Goal: Task Accomplishment & Management: Use online tool/utility

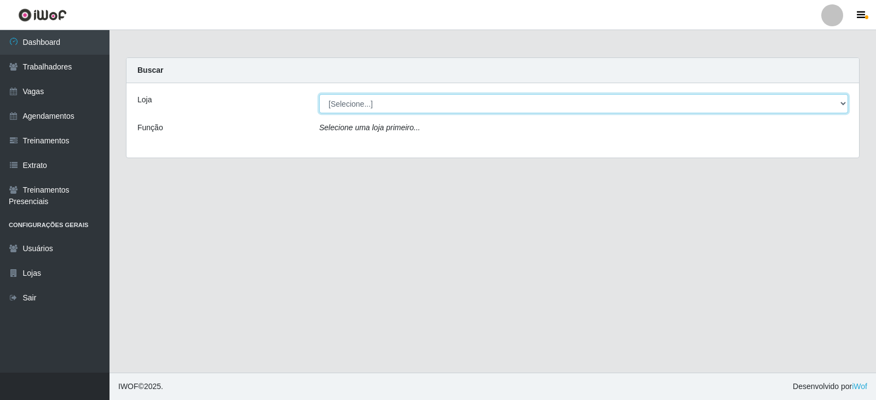
click at [841, 105] on select "[Selecione...] SuperFácil Atacado - Alto de São Manoel SuperFácil Atacado - Ema…" at bounding box center [583, 103] width 529 height 19
select select "540"
click at [319, 94] on select "[Selecione...] SuperFácil Atacado - Alto de São Manoel SuperFácil Atacado - Ema…" at bounding box center [583, 103] width 529 height 19
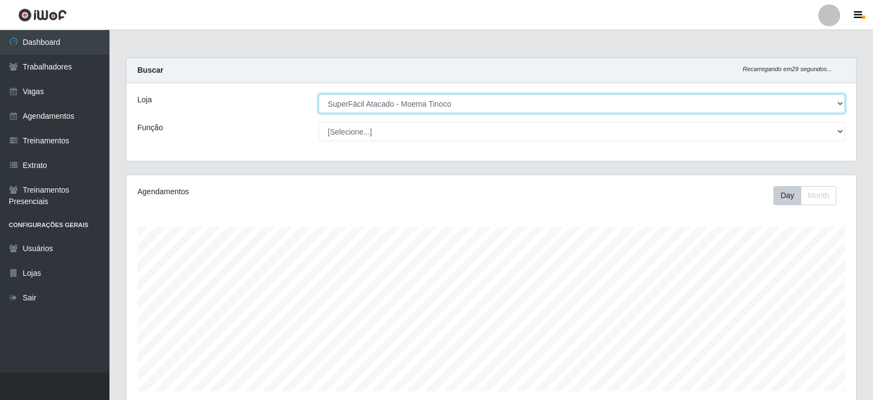
scroll to position [227, 730]
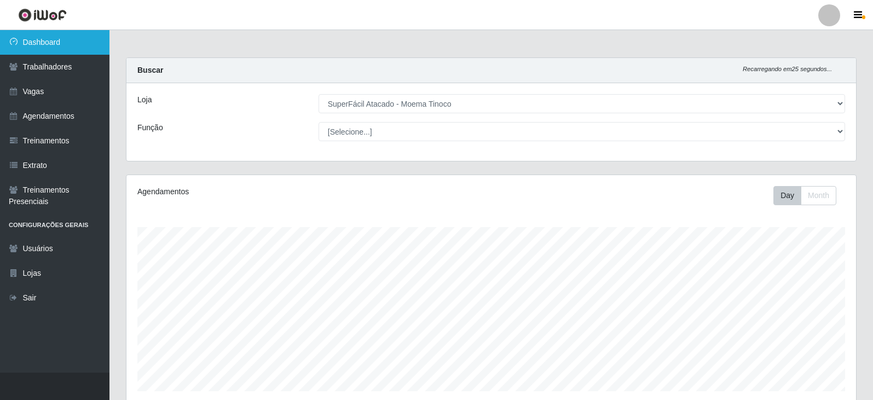
click at [47, 44] on link "Dashboard" at bounding box center [54, 42] width 109 height 25
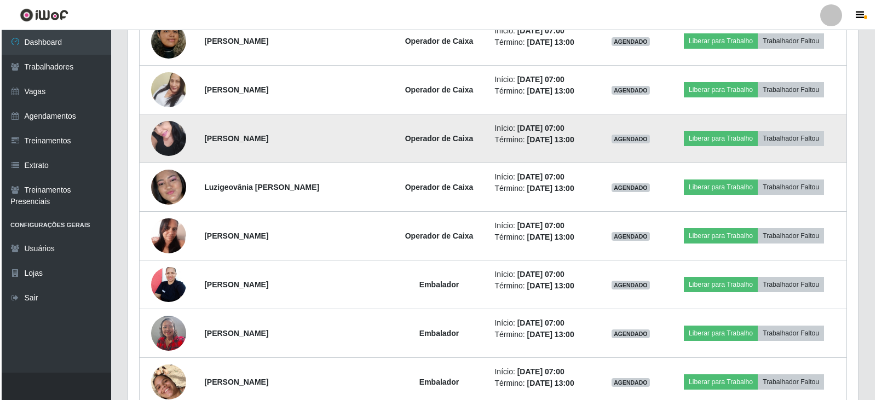
scroll to position [493, 0]
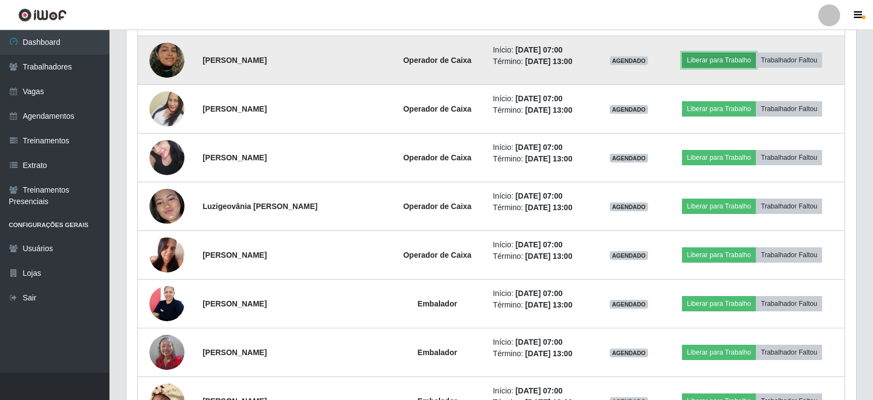
click at [722, 60] on button "Liberar para Trabalho" at bounding box center [719, 60] width 74 height 15
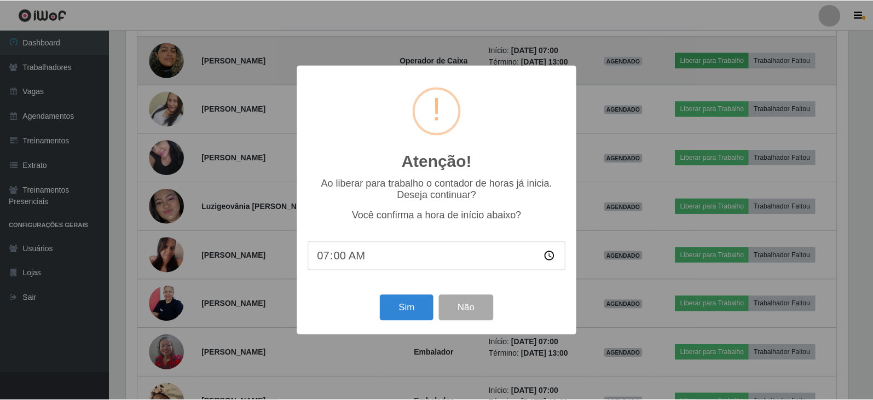
scroll to position [227, 724]
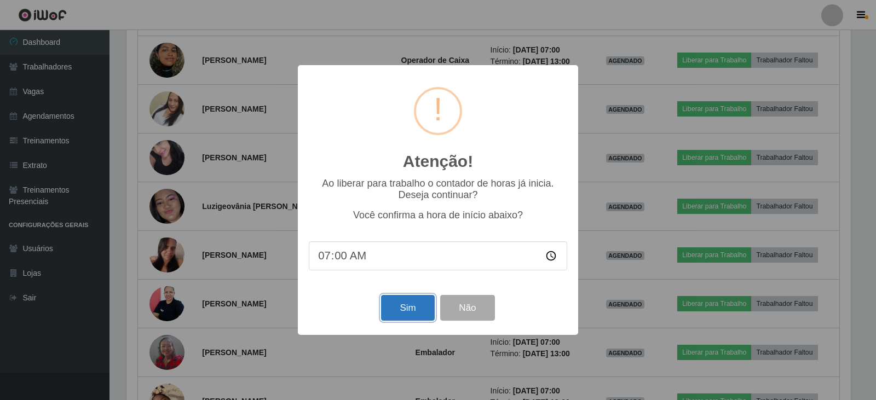
click at [404, 311] on button "Sim" at bounding box center [407, 308] width 53 height 26
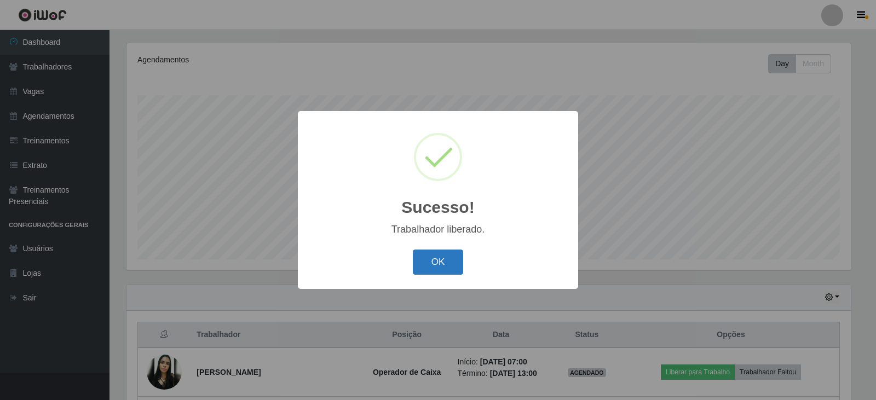
click at [431, 258] on button "OK" at bounding box center [438, 263] width 51 height 26
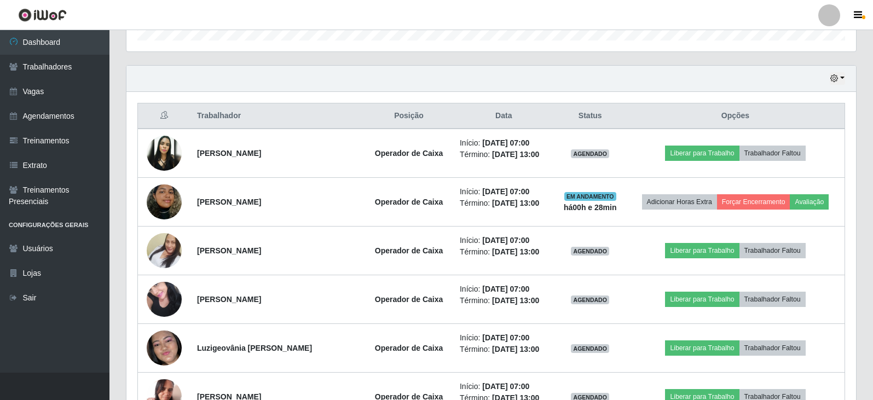
scroll to position [406, 0]
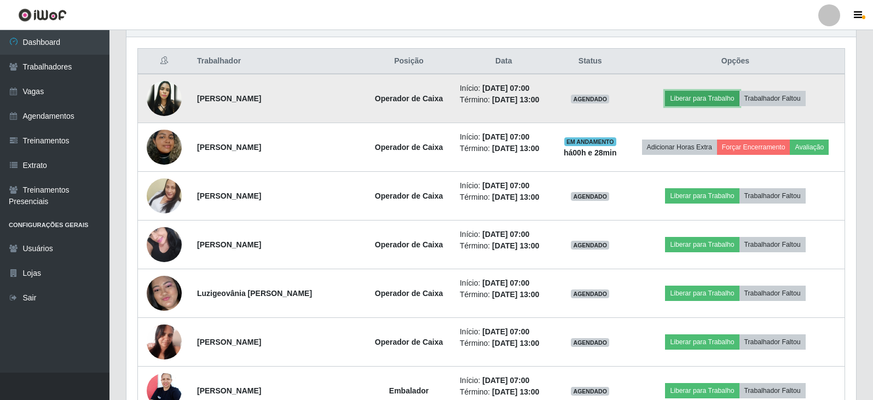
click at [690, 99] on button "Liberar para Trabalho" at bounding box center [702, 98] width 74 height 15
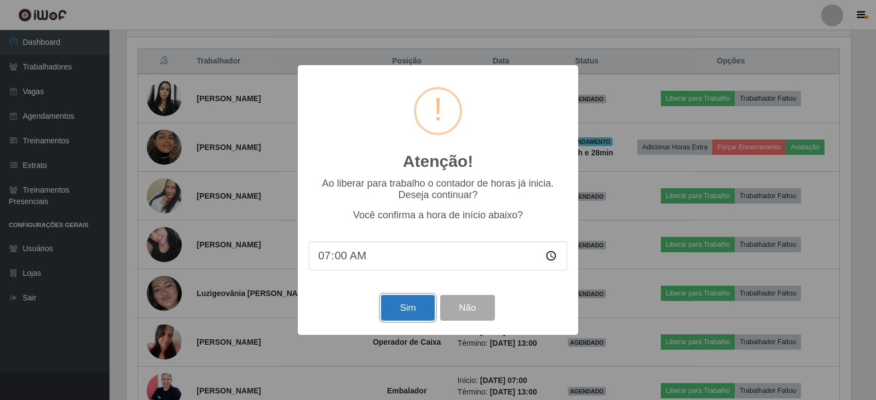
click at [406, 310] on button "Sim" at bounding box center [407, 308] width 53 height 26
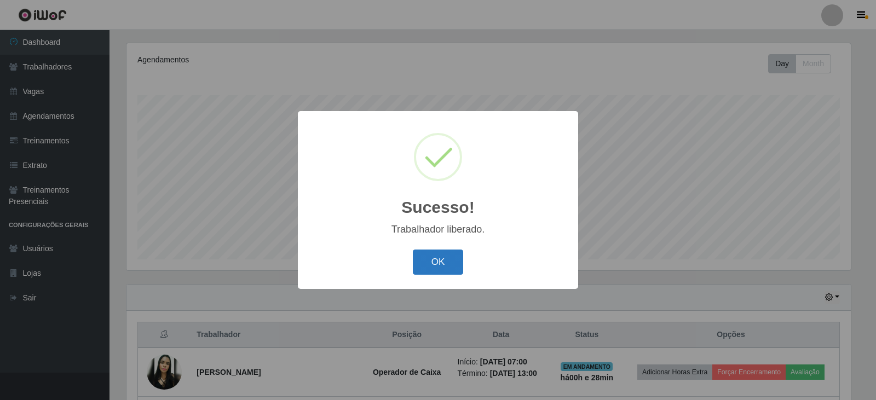
click at [435, 263] on button "OK" at bounding box center [438, 263] width 51 height 26
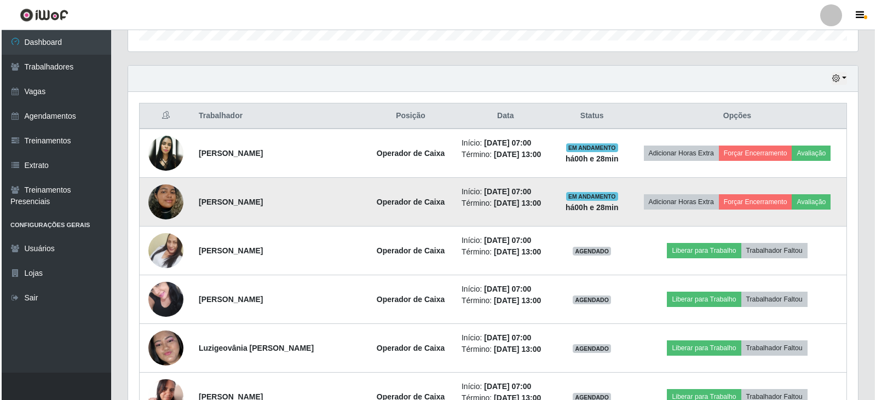
scroll to position [406, 0]
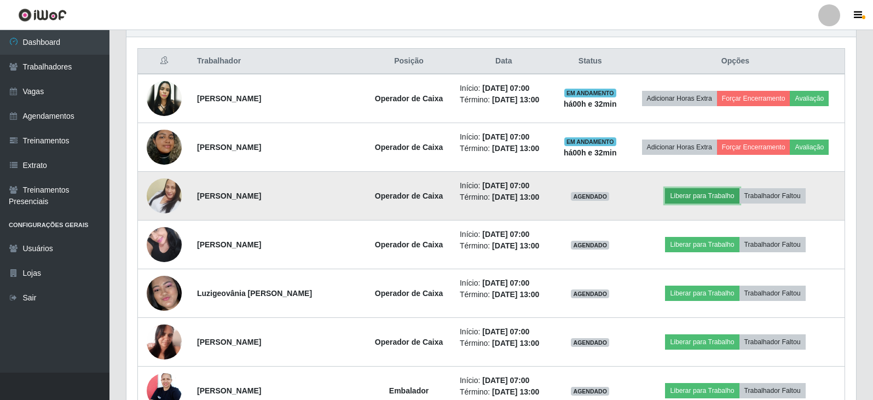
click at [699, 198] on button "Liberar para Trabalho" at bounding box center [702, 195] width 74 height 15
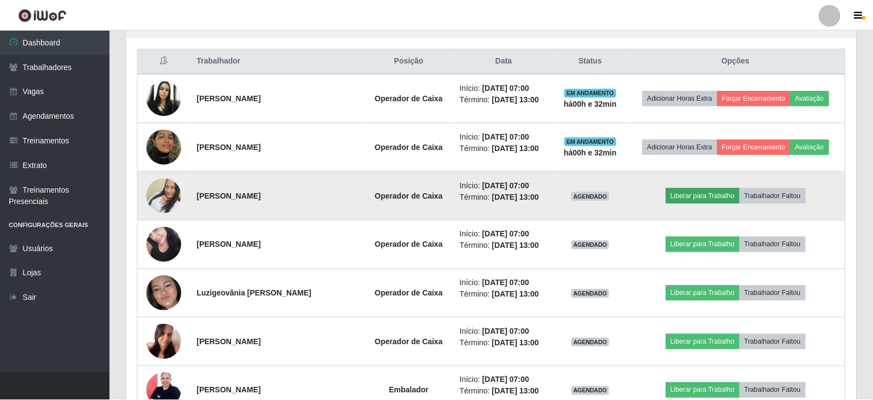
scroll to position [227, 724]
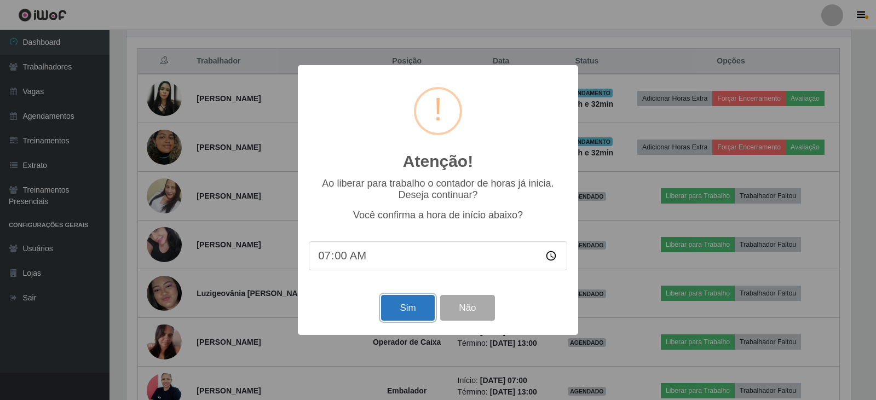
click at [400, 315] on button "Sim" at bounding box center [407, 308] width 53 height 26
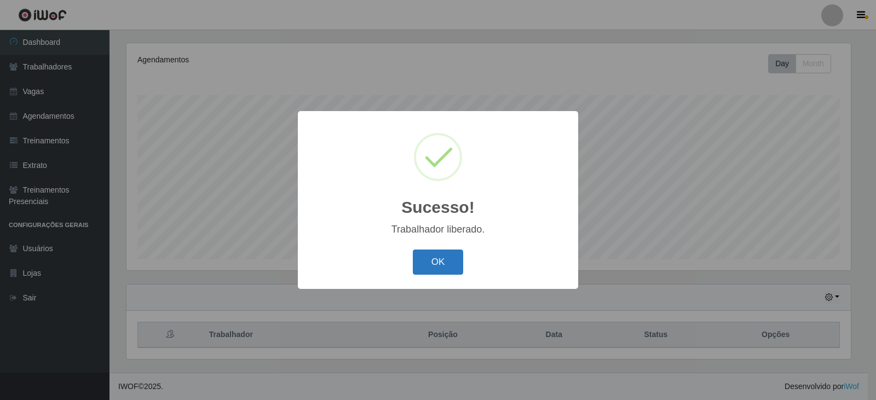
click at [449, 261] on button "OK" at bounding box center [438, 263] width 51 height 26
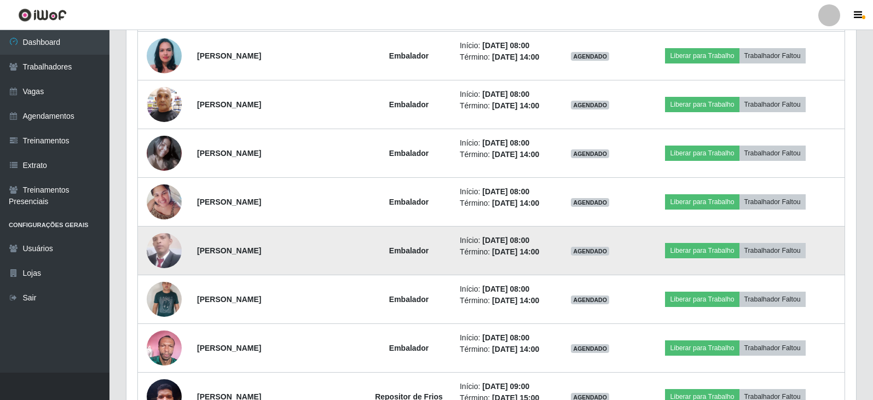
scroll to position [998, 0]
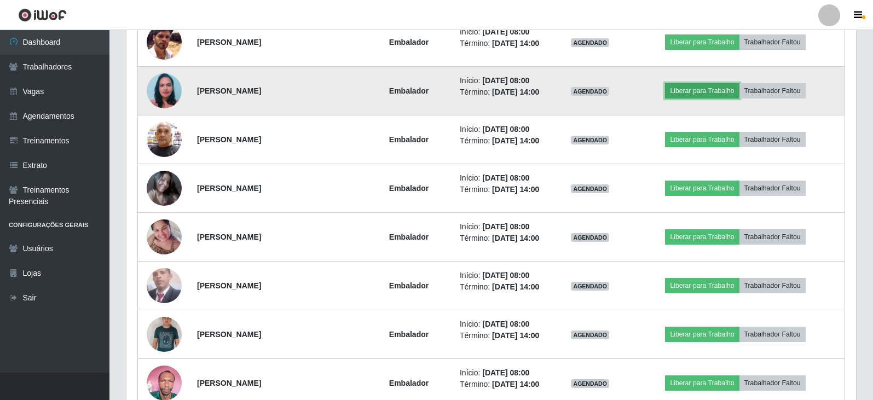
click at [695, 88] on button "Liberar para Trabalho" at bounding box center [702, 90] width 74 height 15
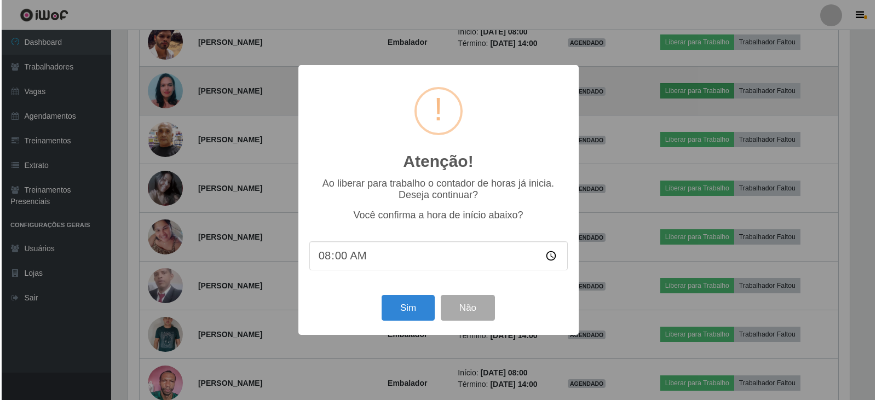
scroll to position [227, 724]
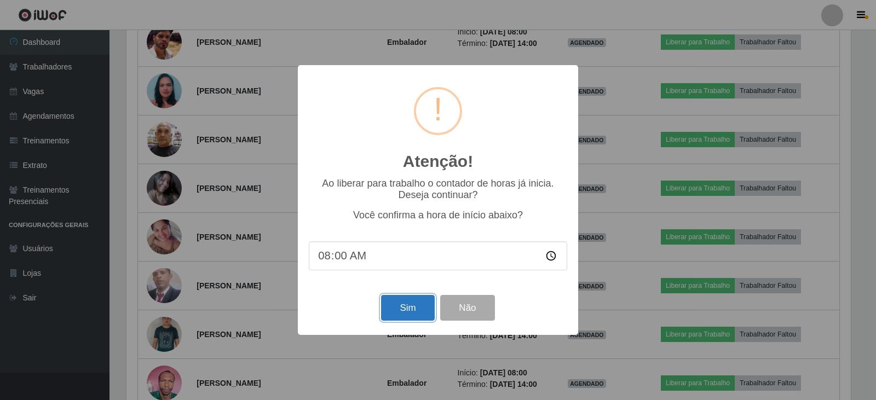
click at [405, 314] on button "Sim" at bounding box center [407, 308] width 53 height 26
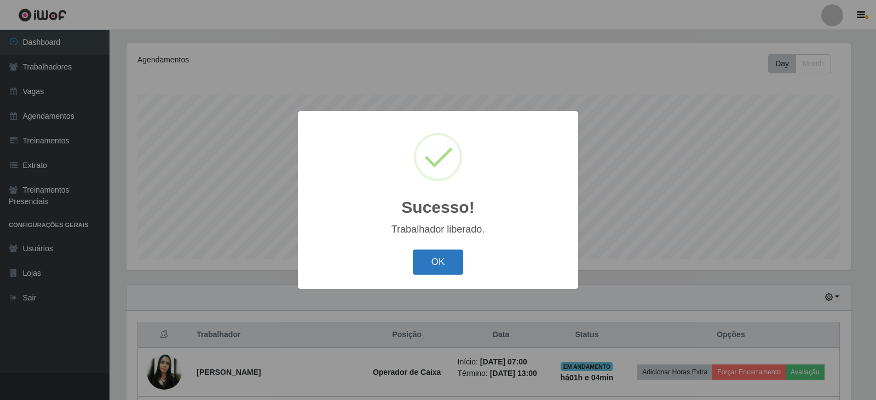
click at [432, 267] on button "OK" at bounding box center [438, 263] width 51 height 26
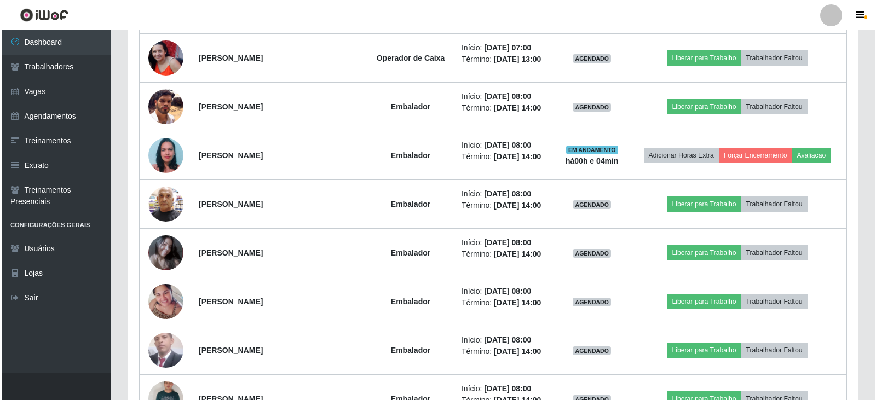
scroll to position [953, 0]
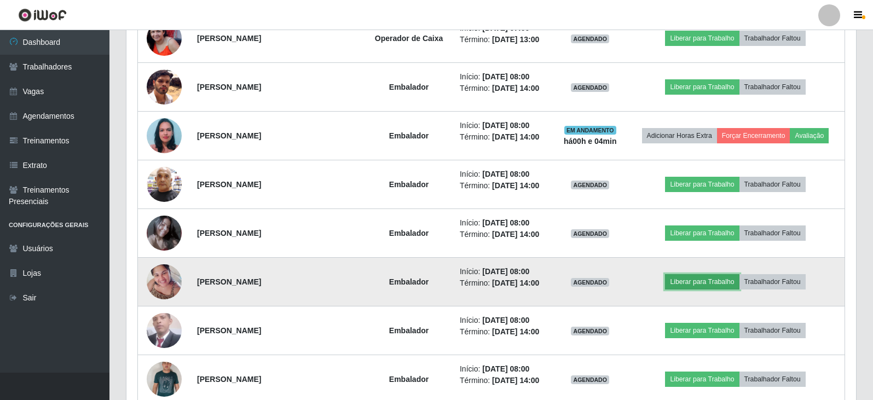
click at [722, 284] on button "Liberar para Trabalho" at bounding box center [702, 281] width 74 height 15
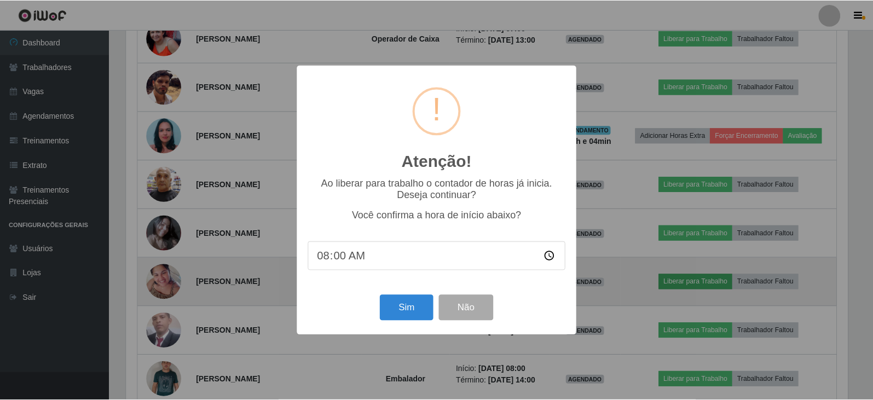
scroll to position [227, 724]
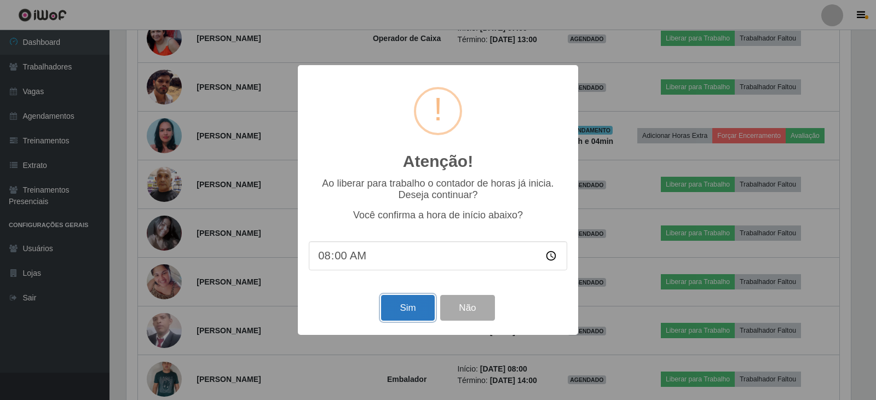
click at [400, 313] on button "Sim" at bounding box center [407, 308] width 53 height 26
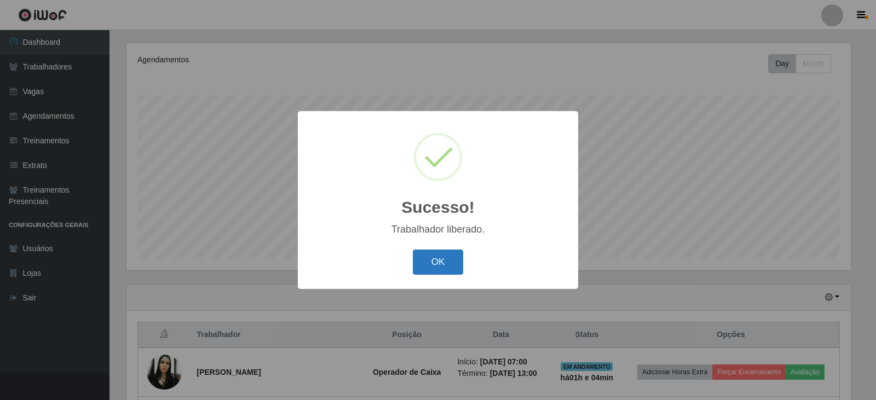
click at [443, 272] on button "OK" at bounding box center [438, 263] width 51 height 26
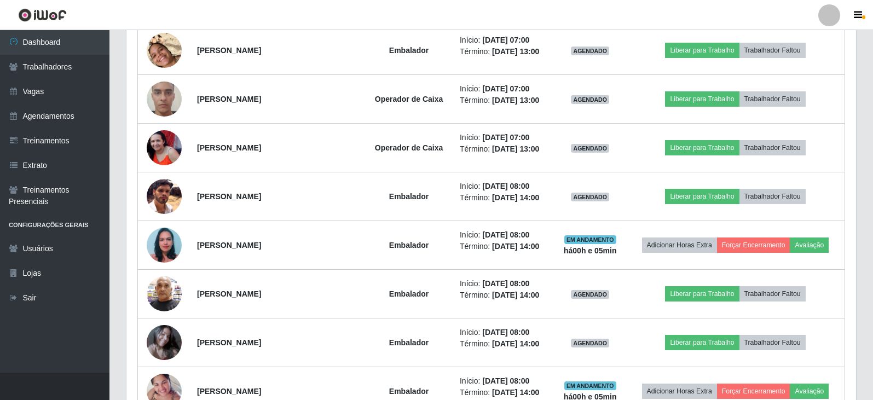
scroll to position [898, 0]
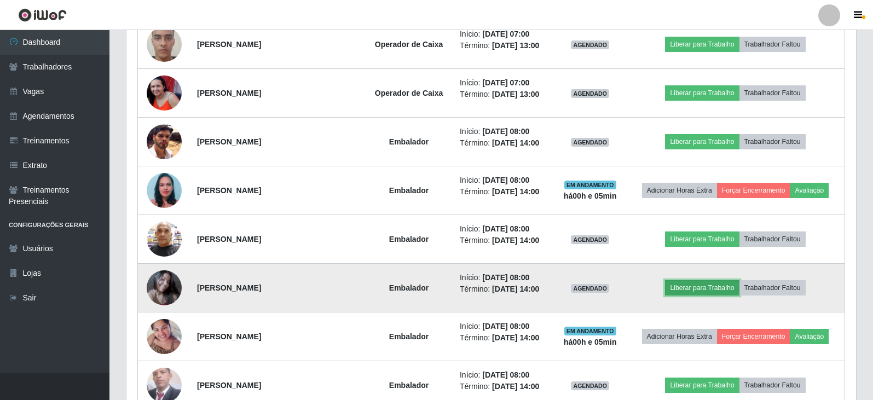
click at [695, 290] on button "Liberar para Trabalho" at bounding box center [702, 287] width 74 height 15
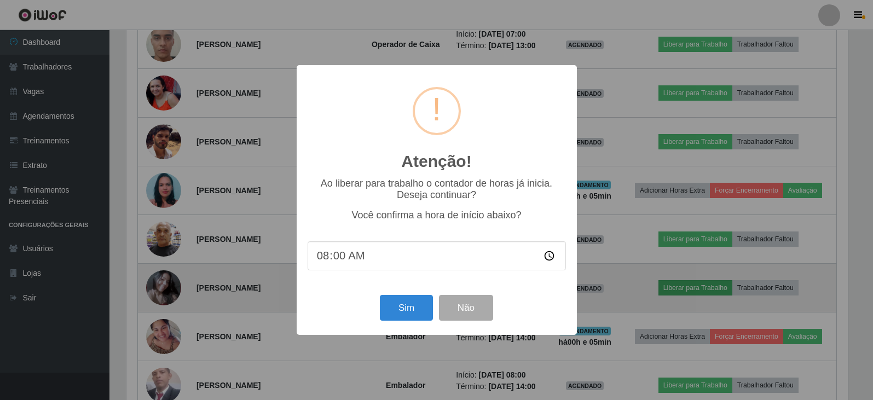
scroll to position [227, 724]
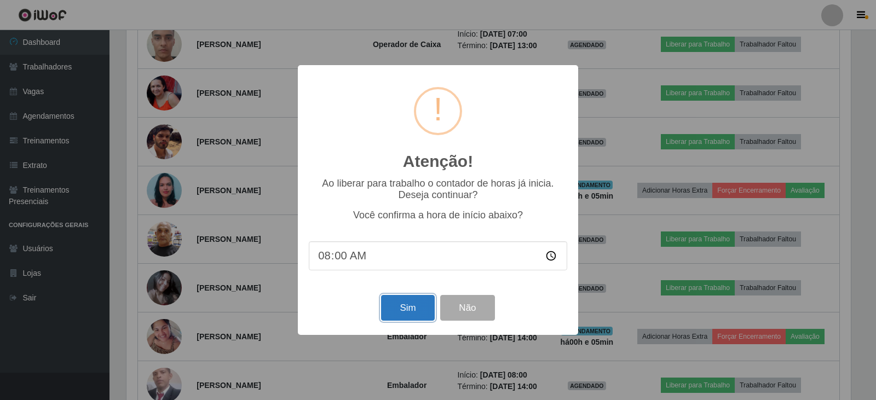
click at [400, 304] on button "Sim" at bounding box center [407, 308] width 53 height 26
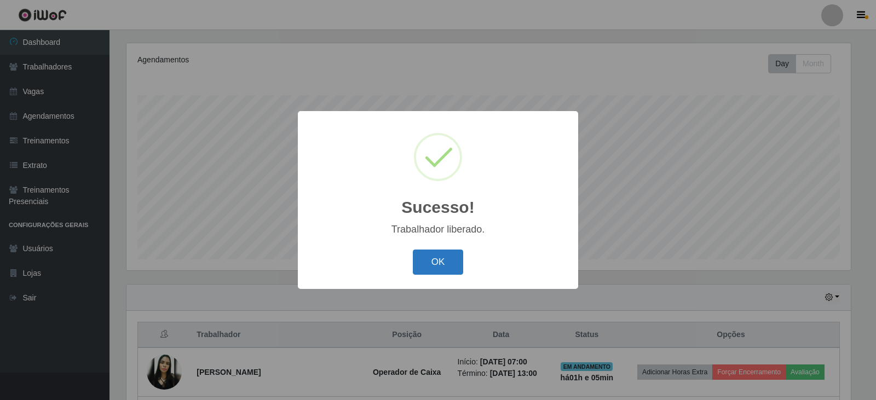
click at [438, 263] on button "OK" at bounding box center [438, 263] width 51 height 26
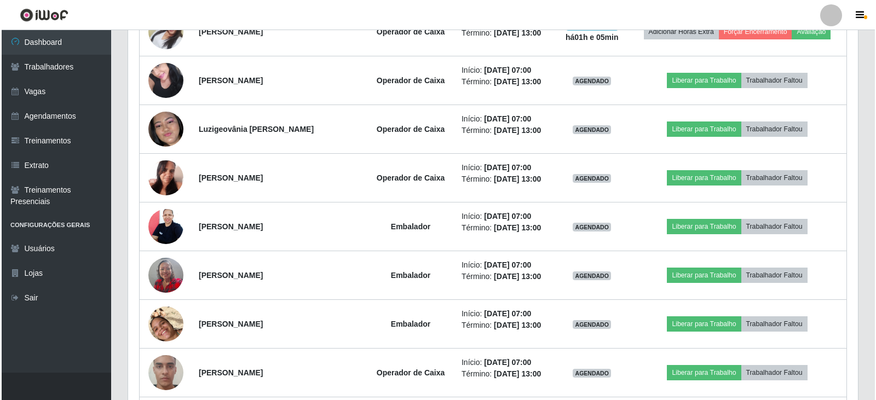
scroll to position [625, 0]
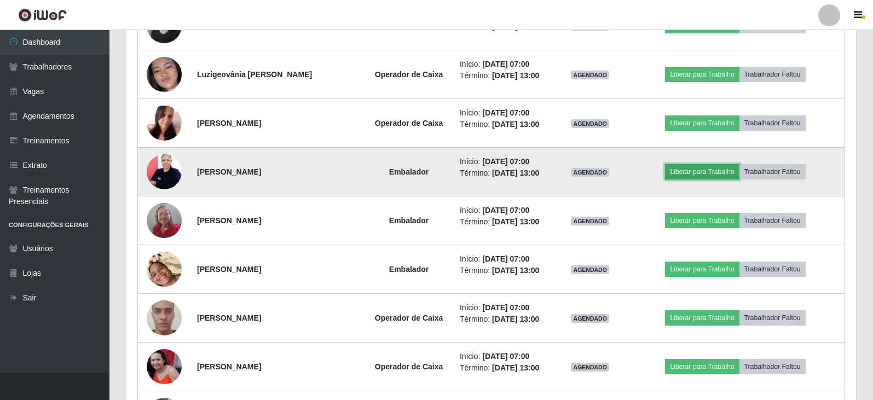
click at [706, 172] on button "Liberar para Trabalho" at bounding box center [702, 171] width 74 height 15
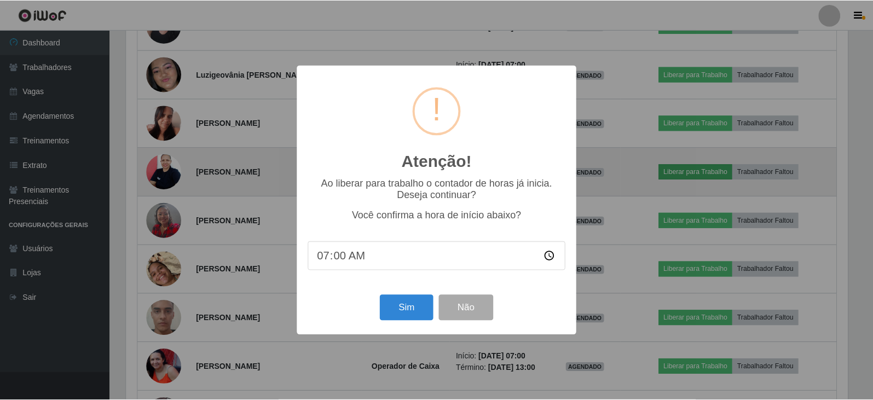
scroll to position [227, 724]
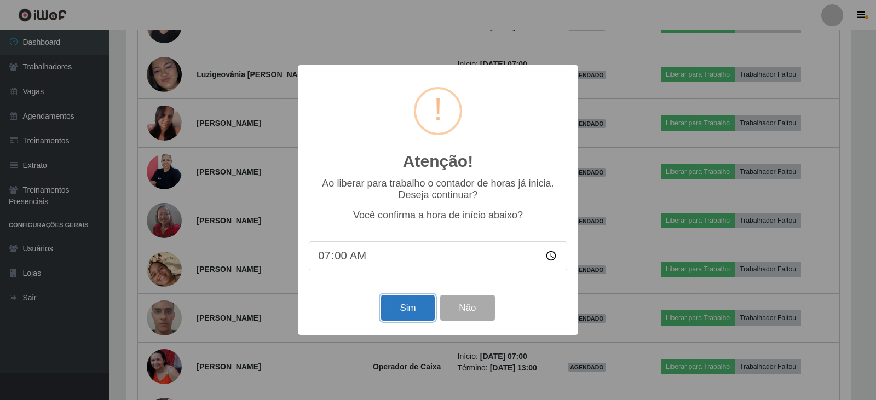
click at [412, 312] on button "Sim" at bounding box center [407, 308] width 53 height 26
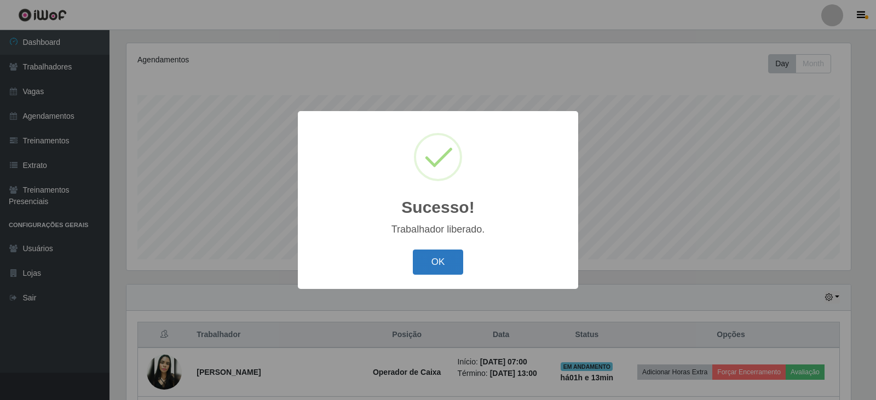
click at [440, 262] on button "OK" at bounding box center [438, 263] width 51 height 26
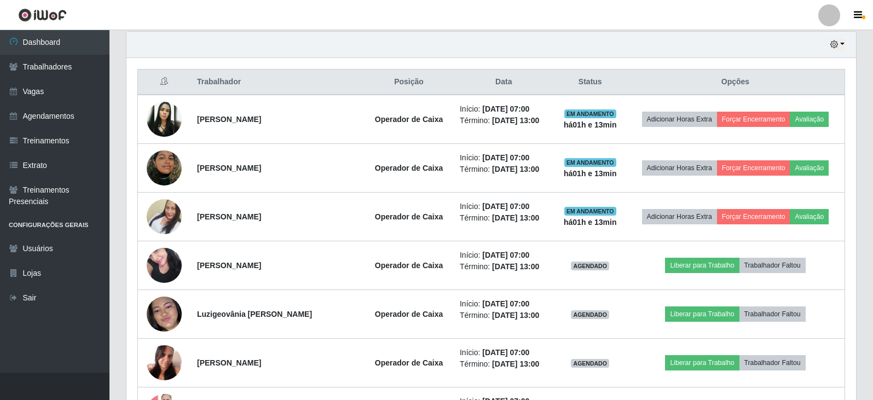
scroll to position [406, 0]
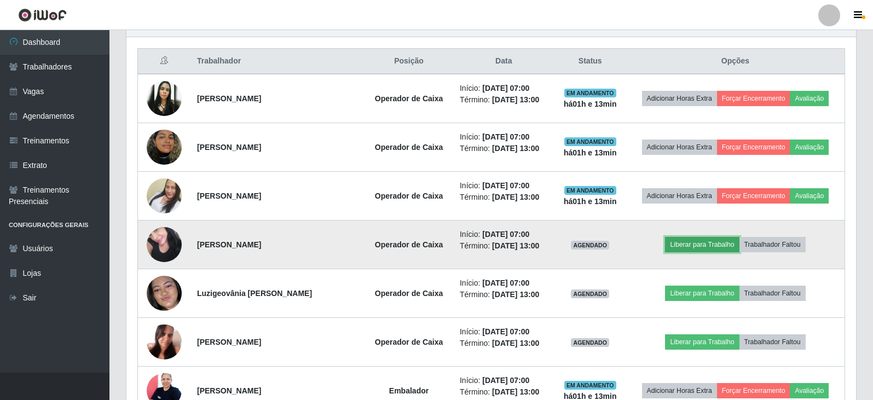
click at [707, 246] on button "Liberar para Trabalho" at bounding box center [702, 244] width 74 height 15
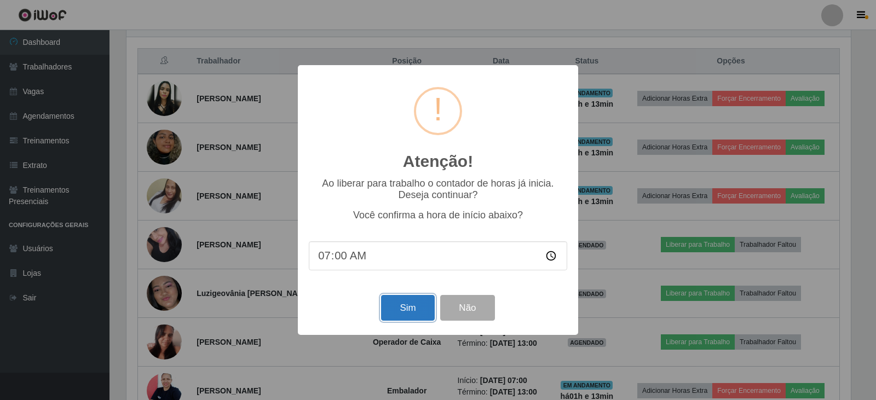
click at [416, 311] on button "Sim" at bounding box center [407, 308] width 53 height 26
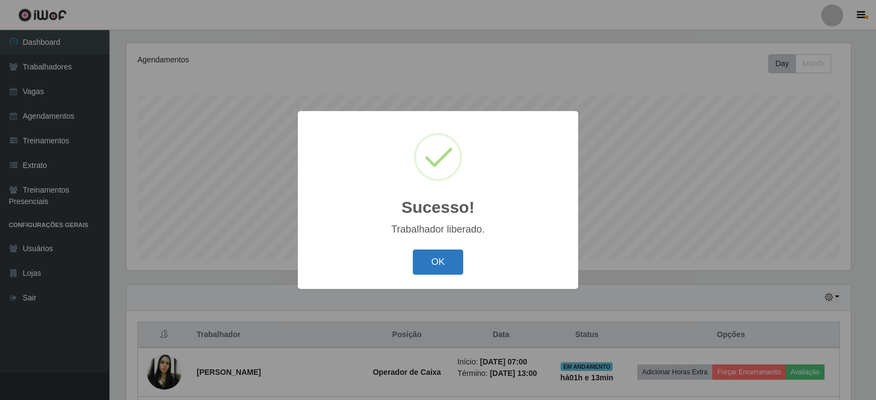
click at [440, 266] on button "OK" at bounding box center [438, 263] width 51 height 26
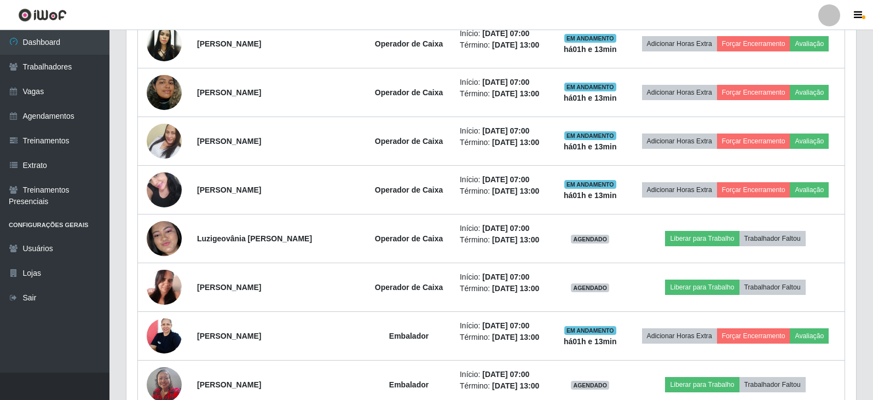
scroll to position [515, 0]
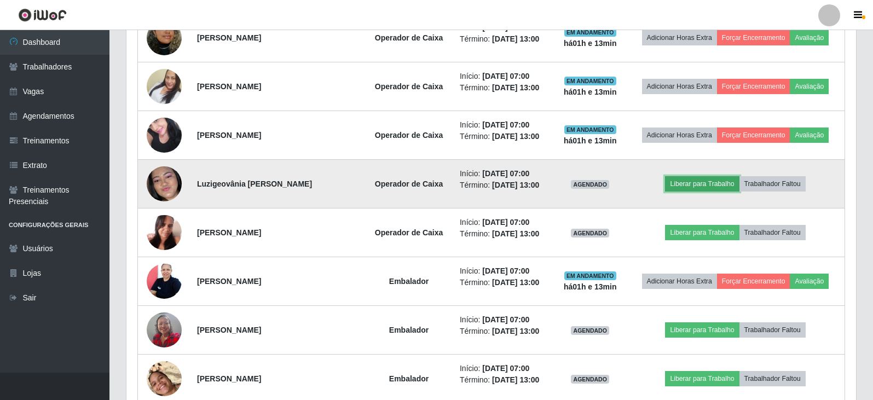
click at [688, 188] on button "Liberar para Trabalho" at bounding box center [702, 183] width 74 height 15
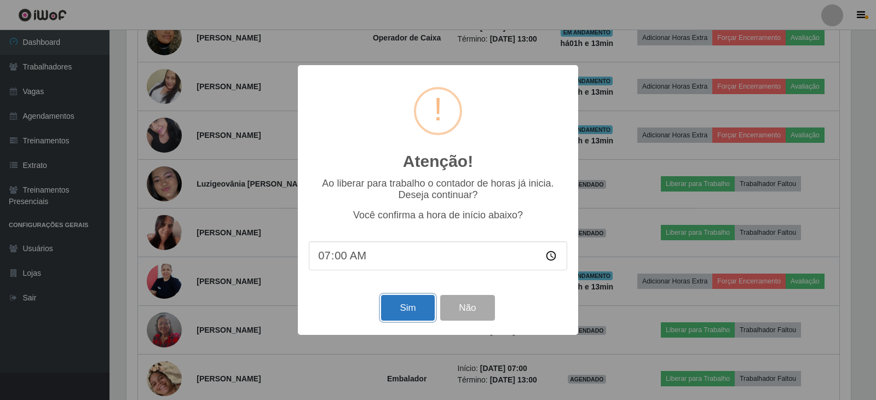
click at [403, 308] on button "Sim" at bounding box center [407, 308] width 53 height 26
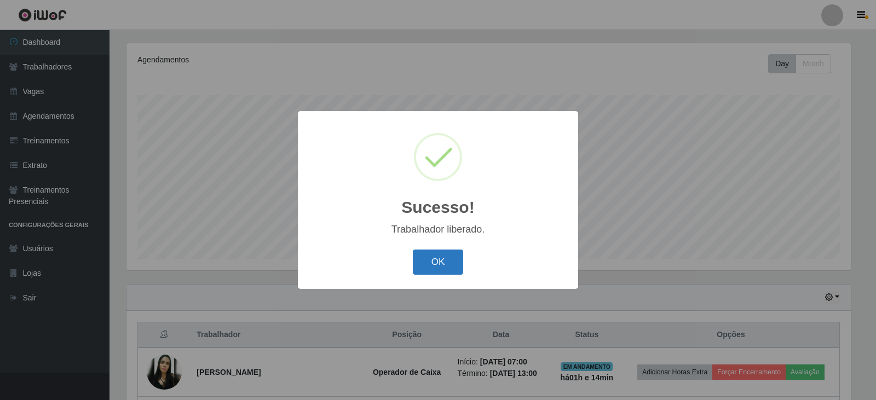
click at [440, 256] on button "OK" at bounding box center [438, 263] width 51 height 26
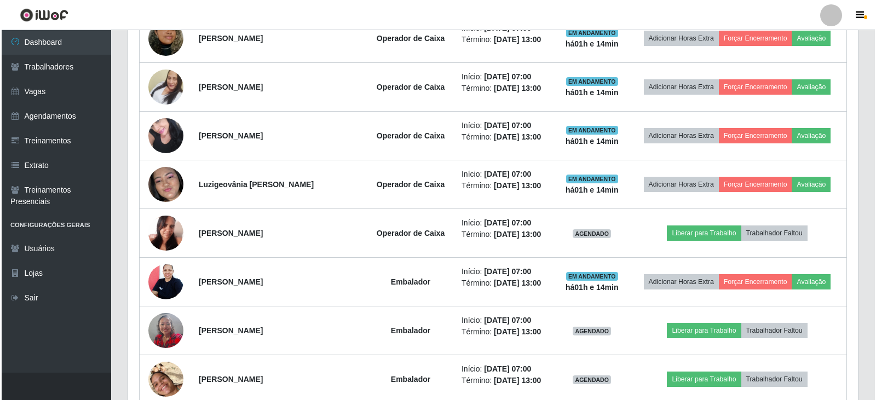
scroll to position [515, 0]
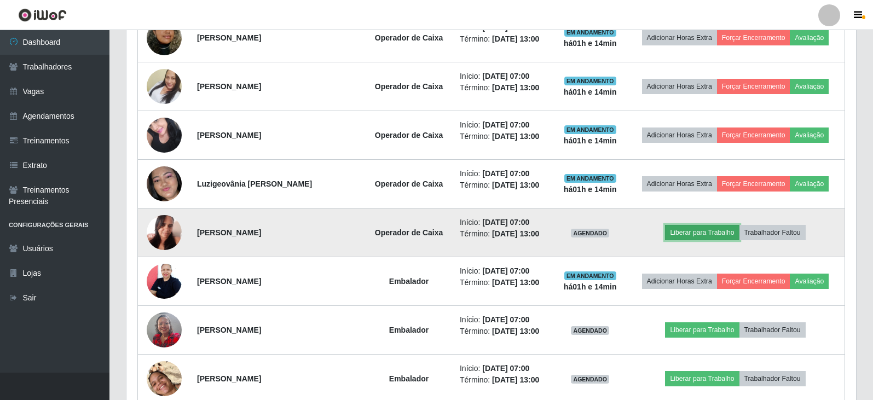
click at [706, 235] on button "Liberar para Trabalho" at bounding box center [702, 232] width 74 height 15
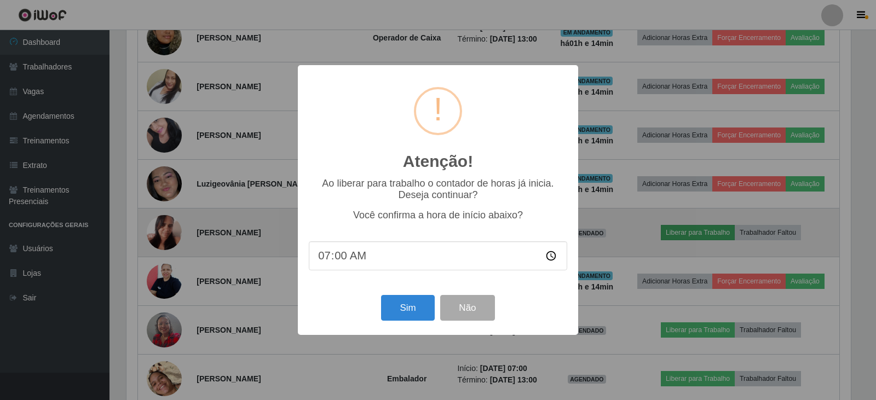
scroll to position [0, 0]
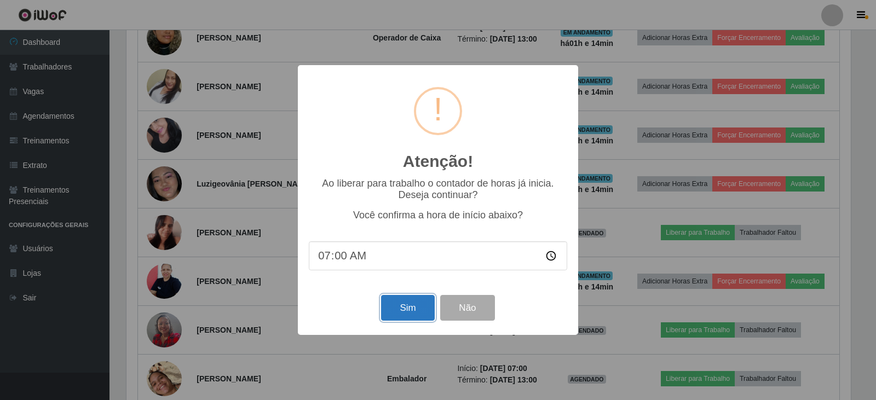
click at [405, 310] on button "Sim" at bounding box center [407, 308] width 53 height 26
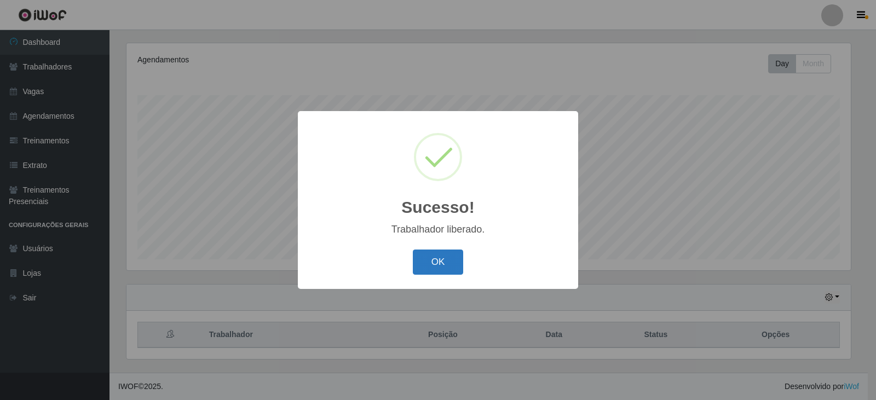
click at [433, 266] on button "OK" at bounding box center [438, 263] width 51 height 26
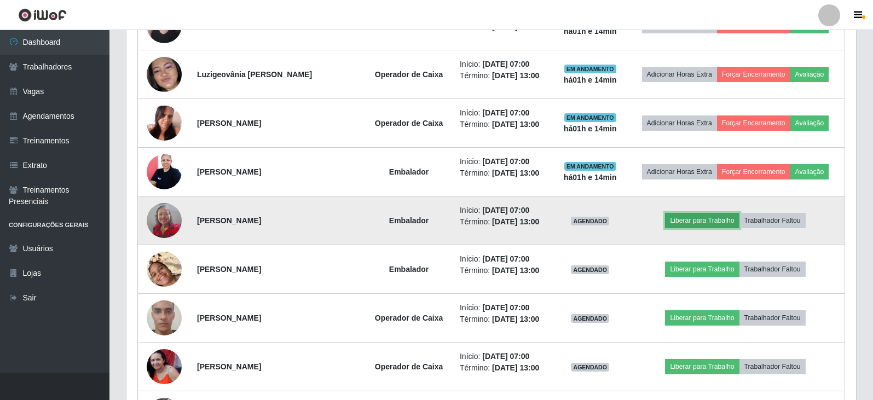
click at [702, 223] on button "Liberar para Trabalho" at bounding box center [702, 220] width 74 height 15
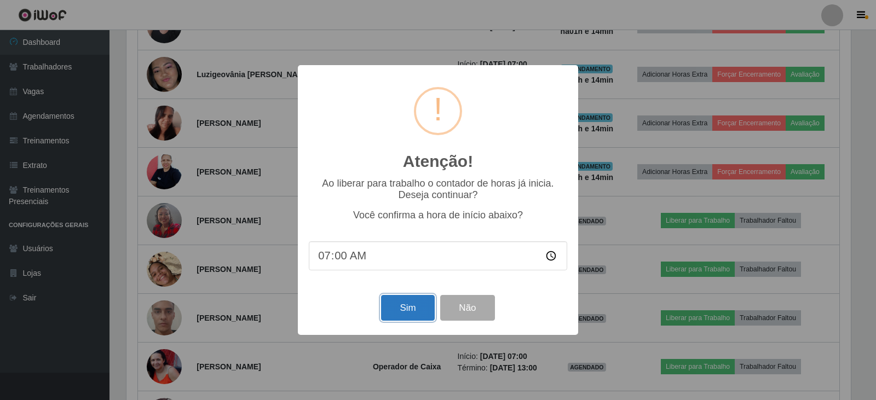
click at [407, 309] on button "Sim" at bounding box center [407, 308] width 53 height 26
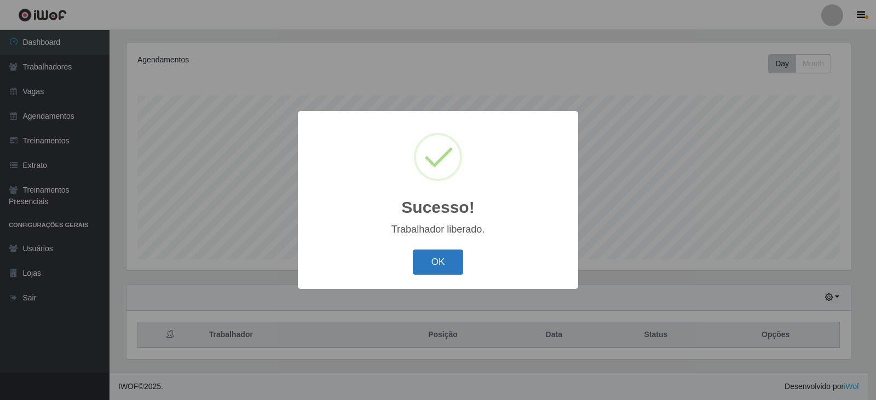
click at [430, 266] on button "OK" at bounding box center [438, 263] width 51 height 26
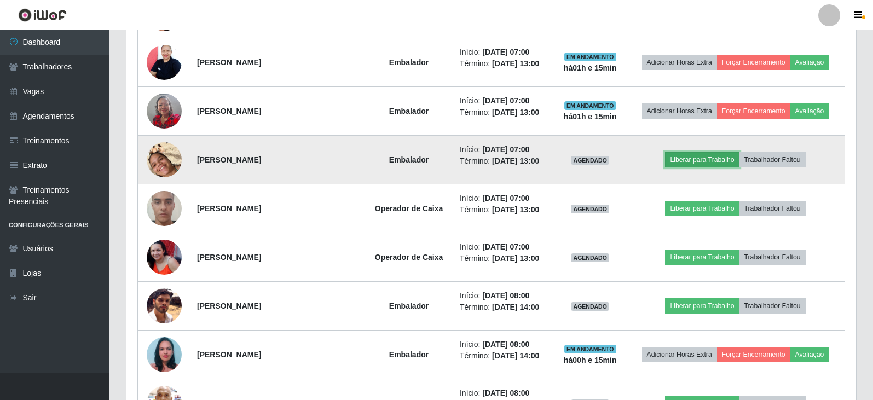
click at [687, 159] on button "Liberar para Trabalho" at bounding box center [702, 159] width 74 height 15
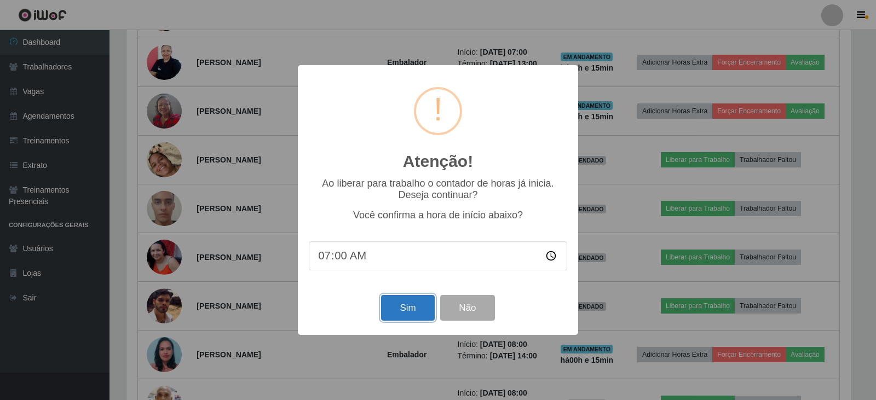
click at [410, 314] on button "Sim" at bounding box center [407, 308] width 53 height 26
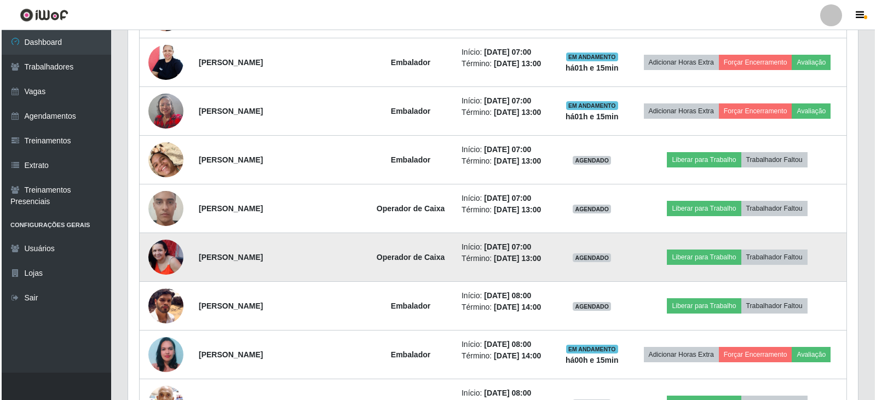
scroll to position [132, 0]
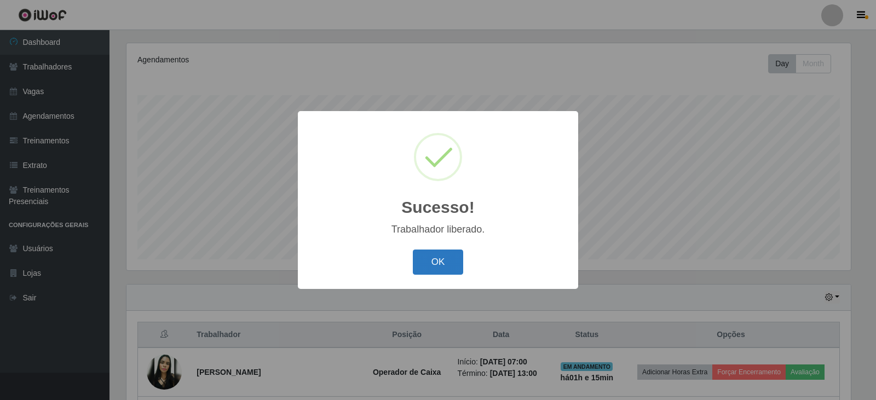
click at [436, 266] on button "OK" at bounding box center [438, 263] width 51 height 26
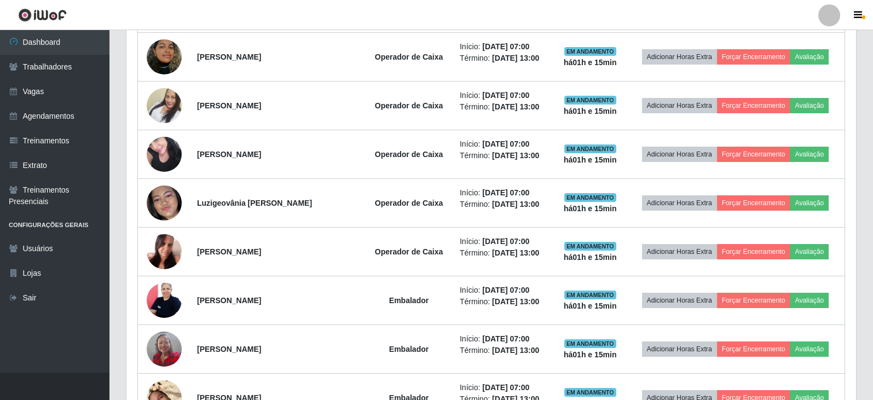
scroll to position [515, 0]
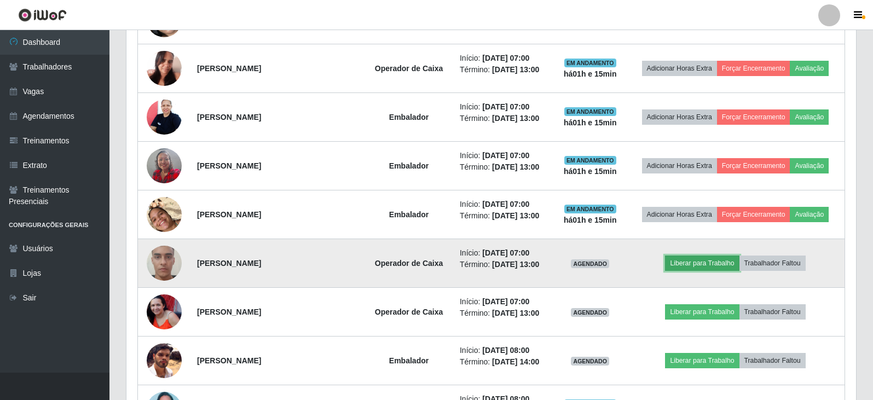
click at [691, 266] on button "Liberar para Trabalho" at bounding box center [702, 263] width 74 height 15
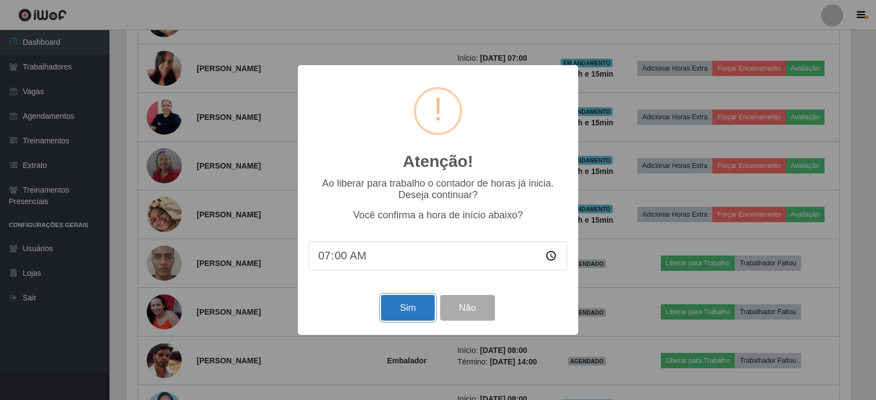
click at [406, 307] on button "Sim" at bounding box center [407, 308] width 53 height 26
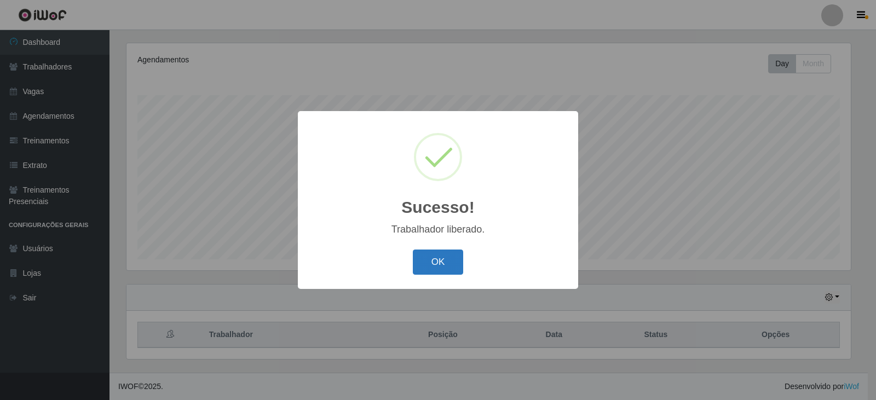
click at [446, 258] on button "OK" at bounding box center [438, 263] width 51 height 26
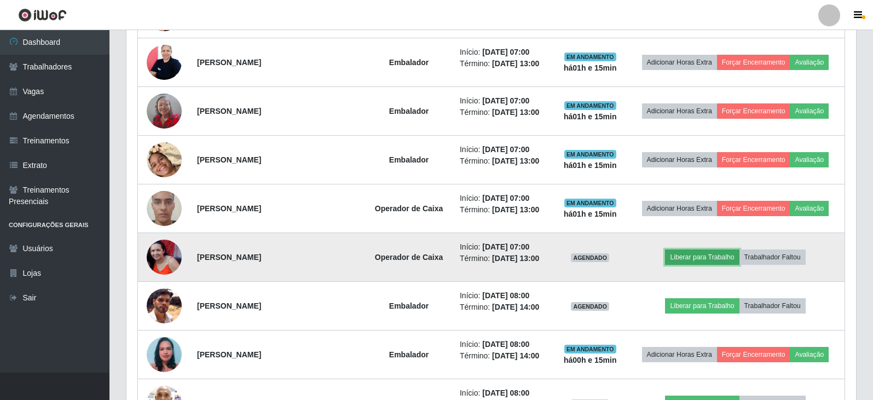
click at [684, 258] on button "Liberar para Trabalho" at bounding box center [702, 257] width 74 height 15
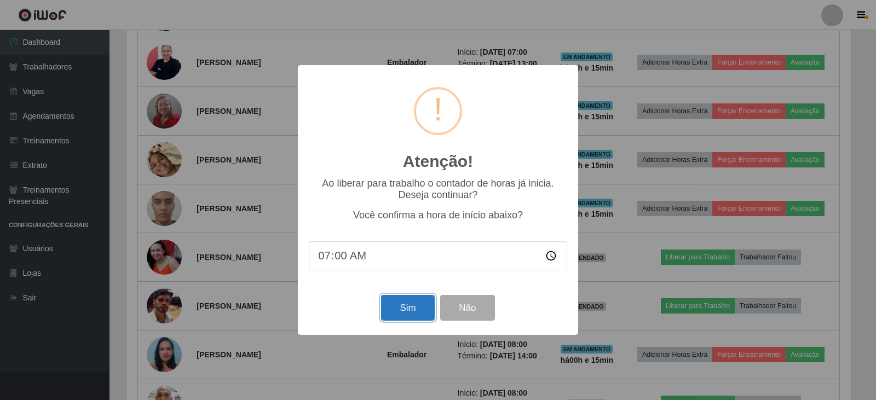
click at [407, 311] on button "Sim" at bounding box center [407, 308] width 53 height 26
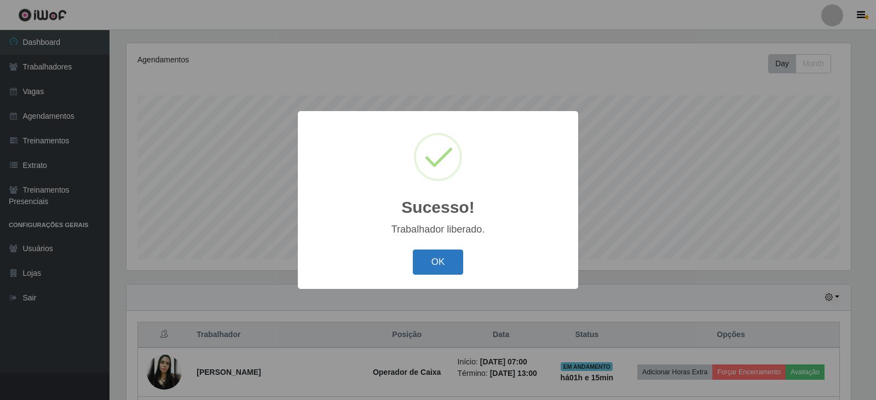
click at [426, 262] on button "OK" at bounding box center [438, 263] width 51 height 26
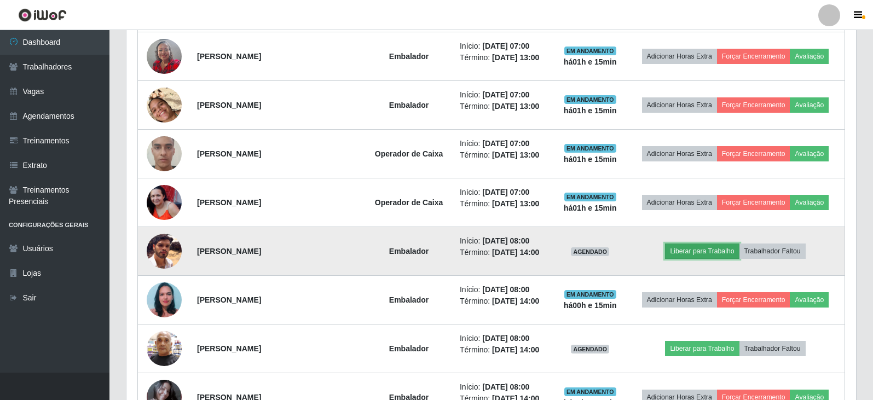
click at [707, 250] on button "Liberar para Trabalho" at bounding box center [702, 251] width 74 height 15
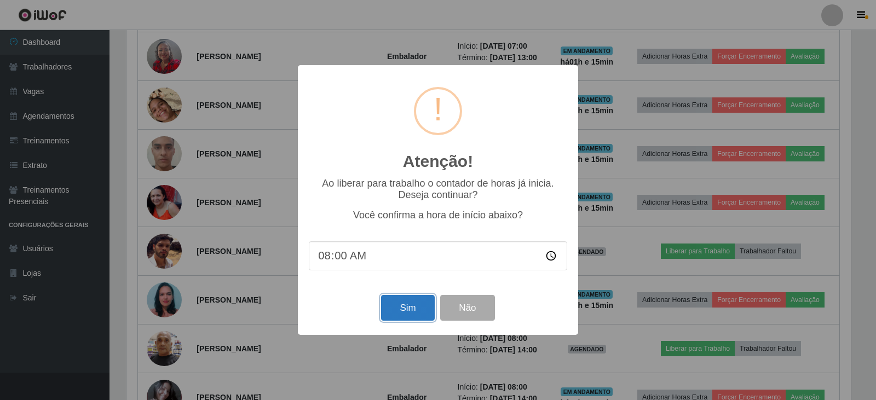
click at [407, 303] on button "Sim" at bounding box center [407, 308] width 53 height 26
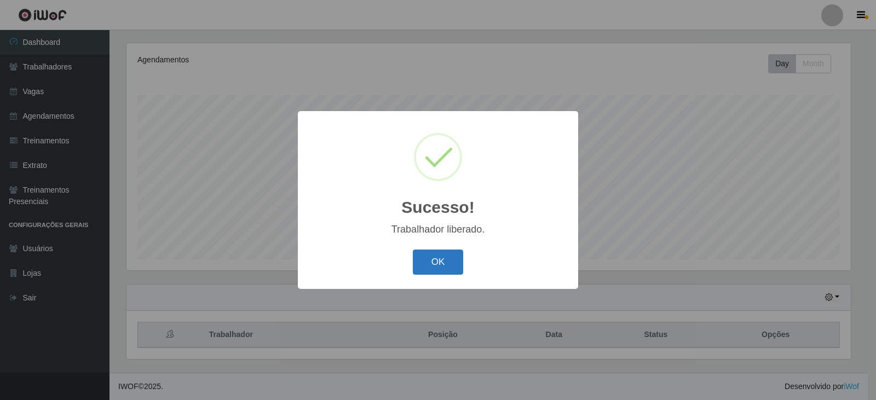
click at [443, 262] on button "OK" at bounding box center [438, 263] width 51 height 26
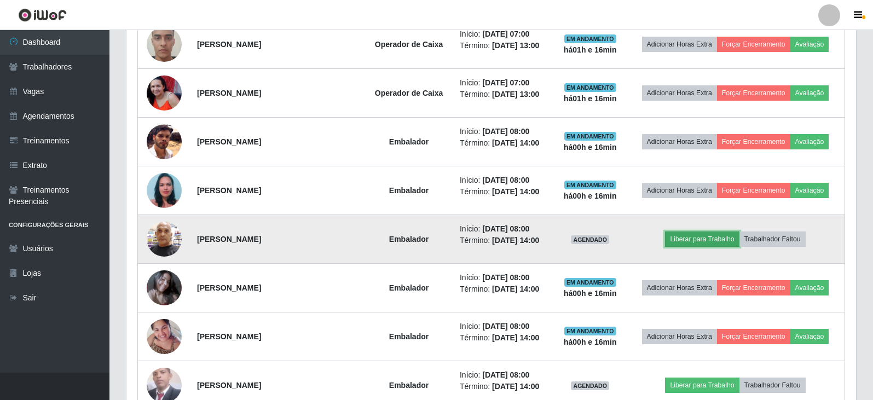
click at [700, 242] on button "Liberar para Trabalho" at bounding box center [702, 239] width 74 height 15
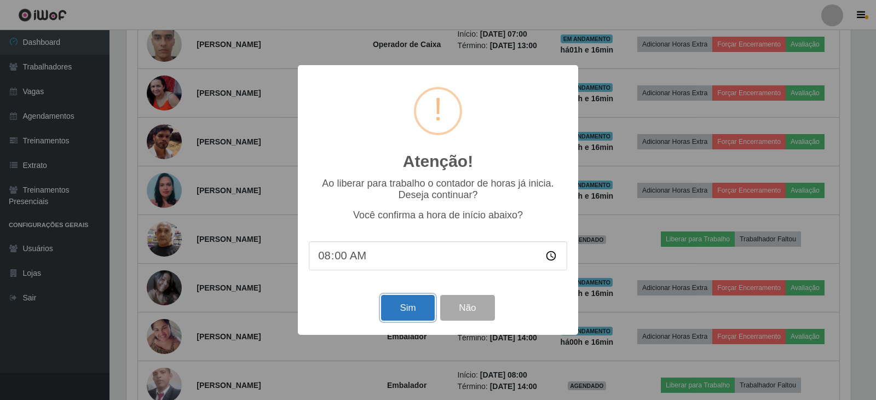
click at [408, 308] on button "Sim" at bounding box center [407, 308] width 53 height 26
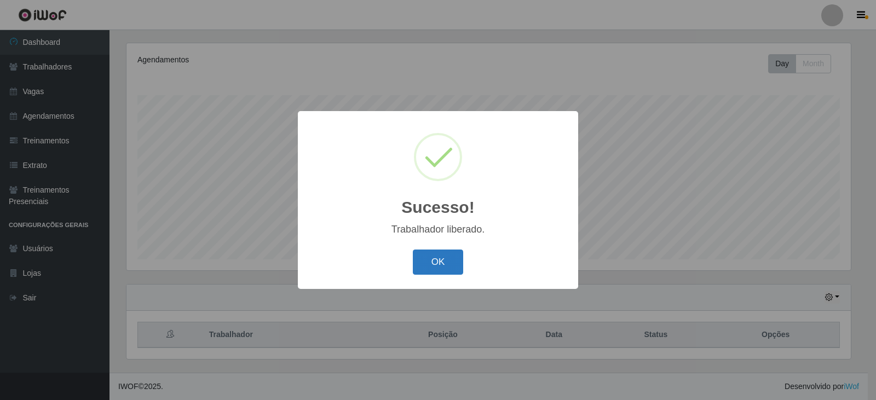
click at [448, 260] on button "OK" at bounding box center [438, 263] width 51 height 26
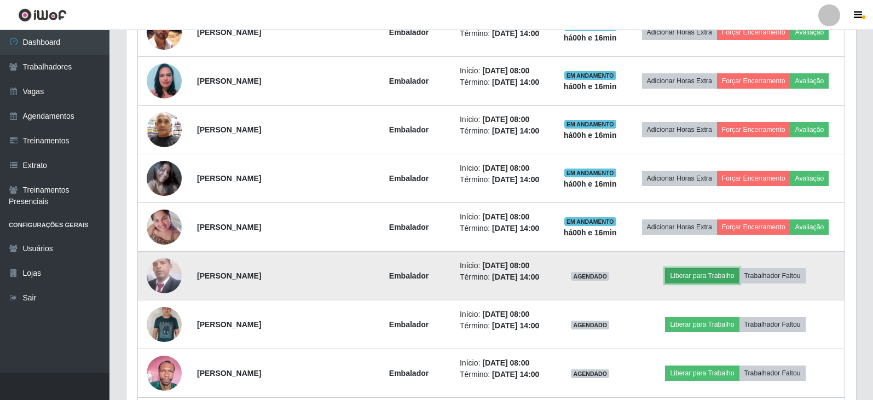
click at [706, 276] on button "Liberar para Trabalho" at bounding box center [702, 275] width 74 height 15
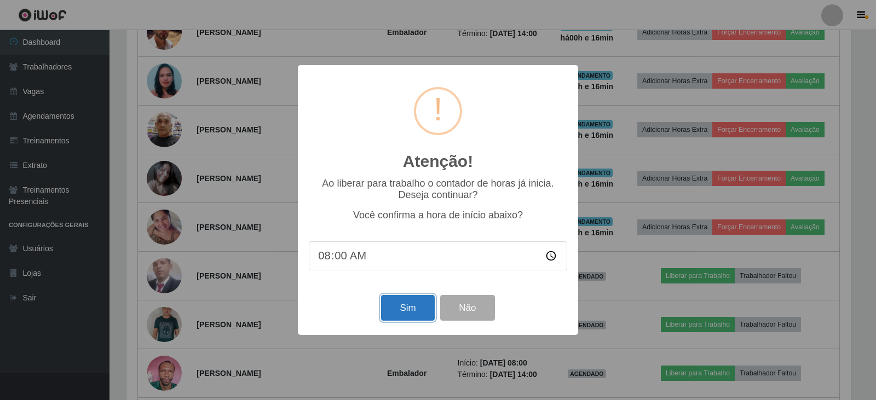
click at [412, 310] on button "Sim" at bounding box center [407, 308] width 53 height 26
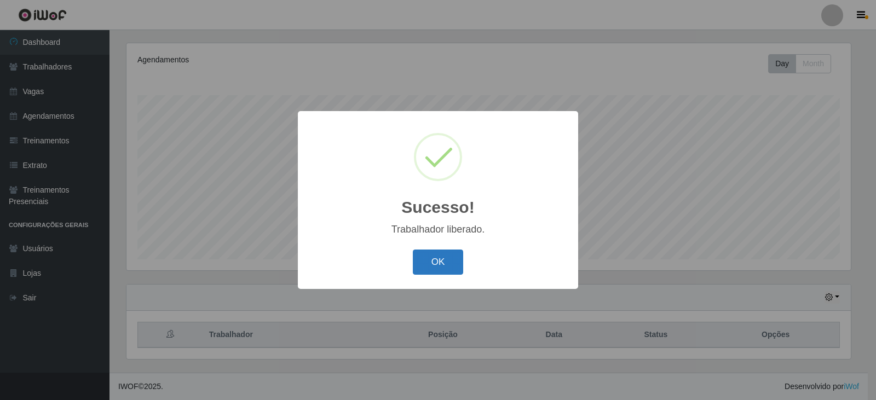
click at [439, 263] on button "OK" at bounding box center [438, 263] width 51 height 26
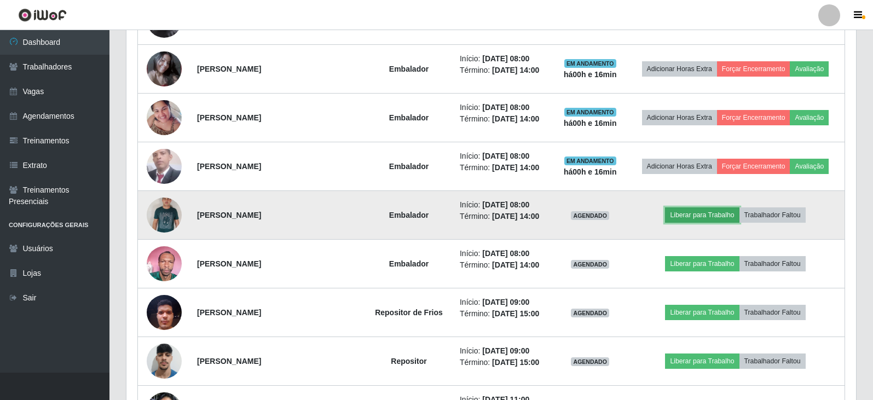
click at [719, 216] on button "Liberar para Trabalho" at bounding box center [702, 214] width 74 height 15
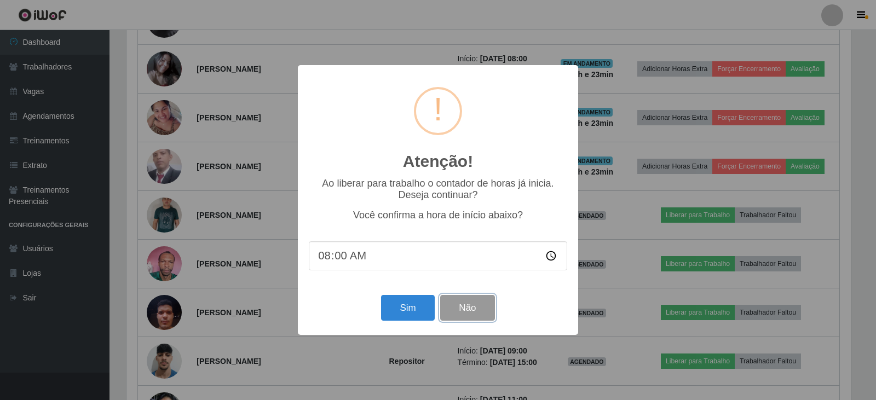
click at [472, 313] on button "Não" at bounding box center [467, 308] width 54 height 26
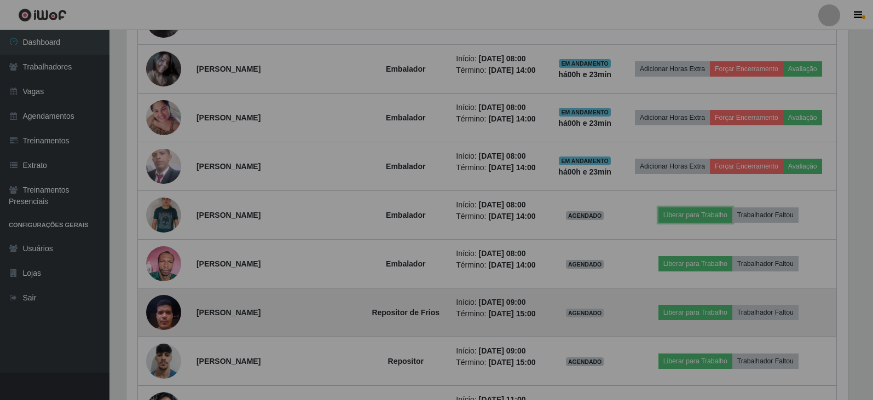
scroll to position [227, 730]
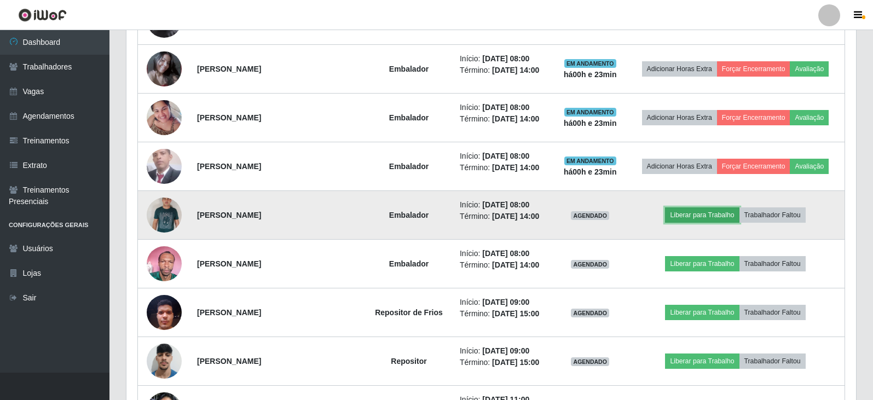
click at [692, 215] on button "Liberar para Trabalho" at bounding box center [702, 214] width 74 height 15
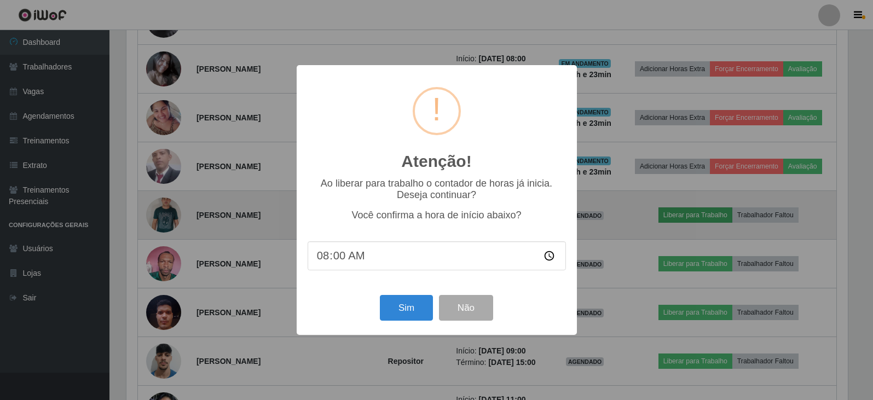
scroll to position [227, 724]
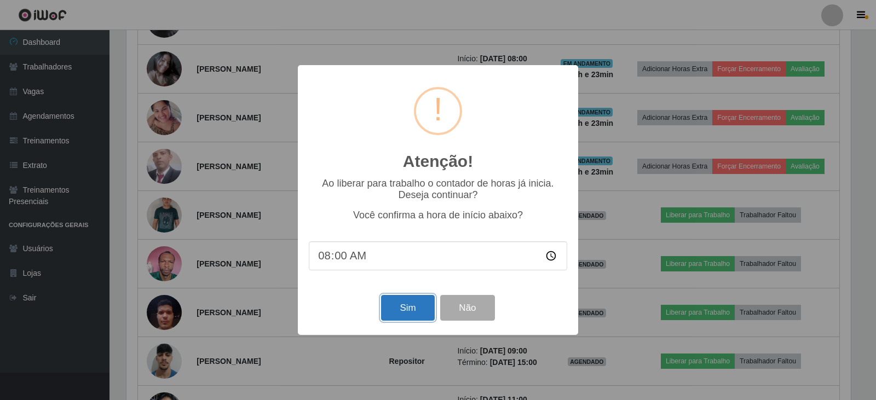
click at [415, 309] on button "Sim" at bounding box center [407, 308] width 53 height 26
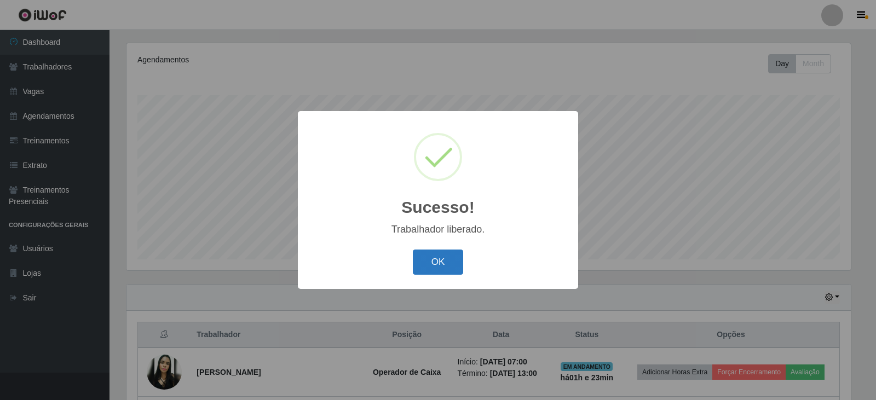
click at [439, 263] on button "OK" at bounding box center [438, 263] width 51 height 26
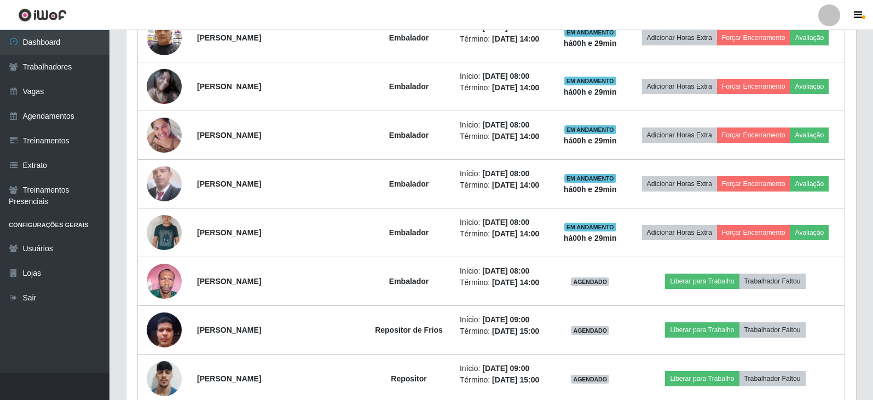
scroll to position [1117, 0]
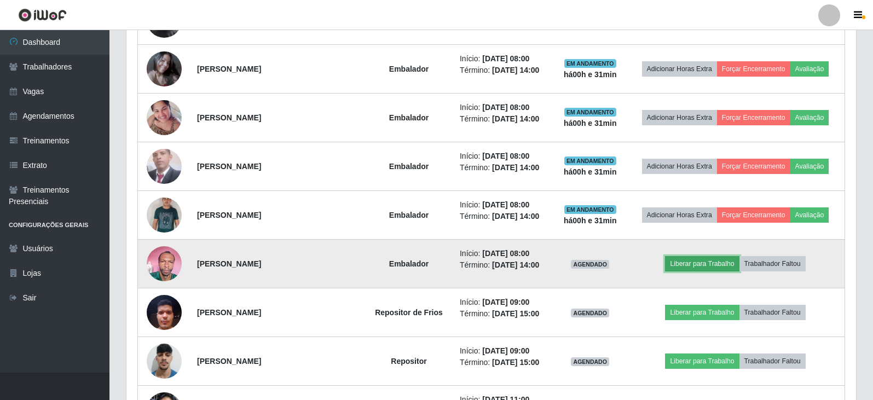
click at [708, 266] on button "Liberar para Trabalho" at bounding box center [702, 263] width 74 height 15
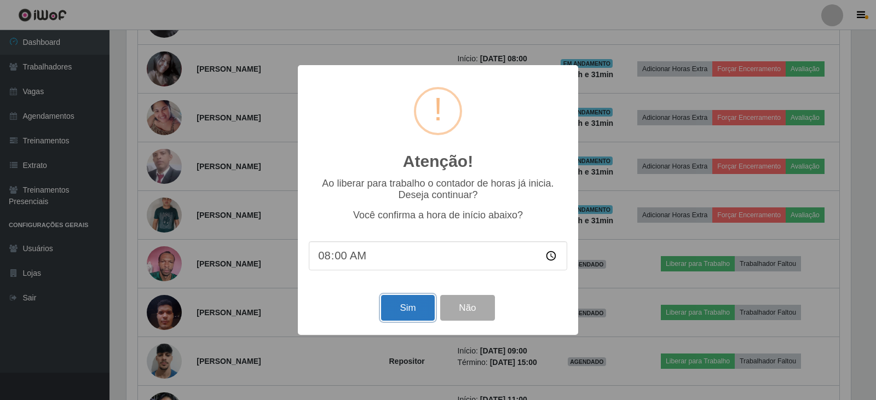
click at [400, 308] on button "Sim" at bounding box center [407, 308] width 53 height 26
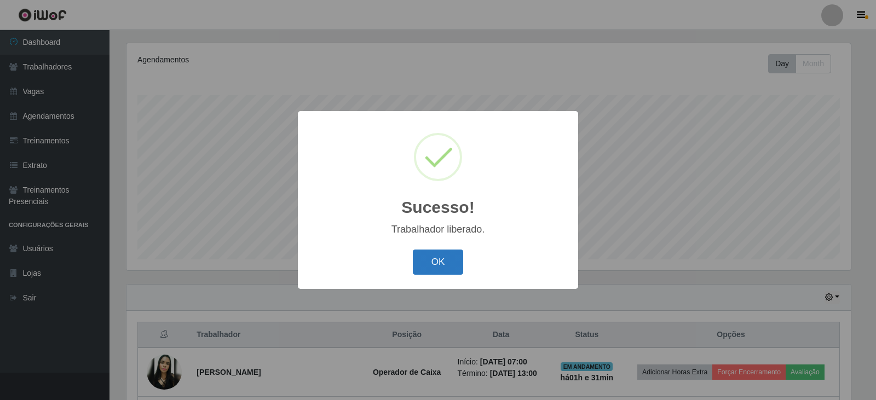
click at [440, 267] on button "OK" at bounding box center [438, 263] width 51 height 26
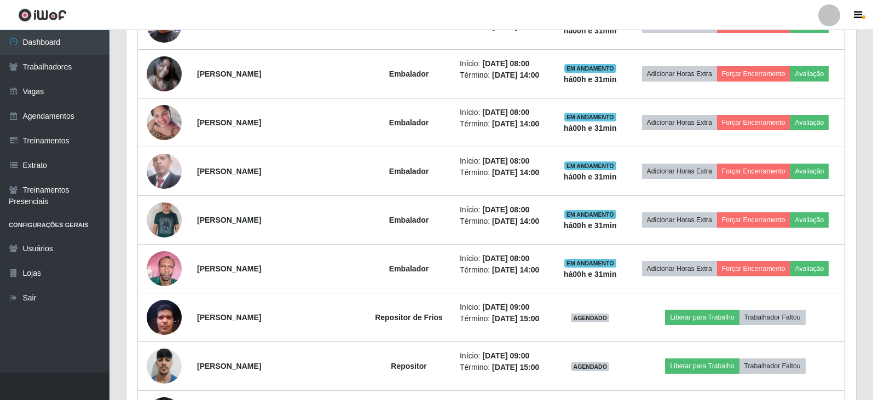
scroll to position [1172, 0]
